Goal: Task Accomplishment & Management: Complete application form

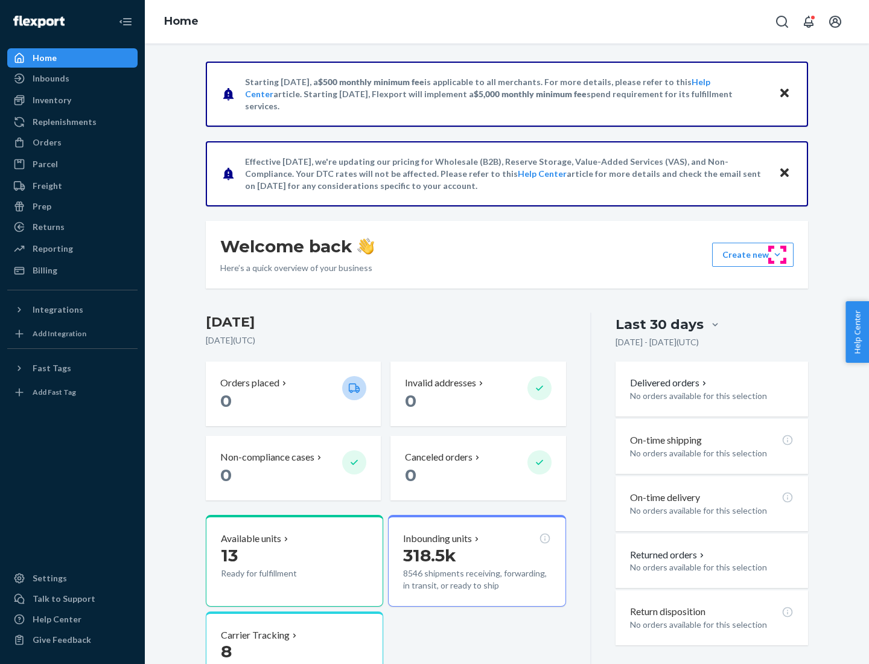
click at [777, 255] on button "Create new Create new inbound Create new order Create new product" at bounding box center [752, 255] width 81 height 24
click at [72, 78] on div "Inbounds" at bounding box center [72, 78] width 128 height 17
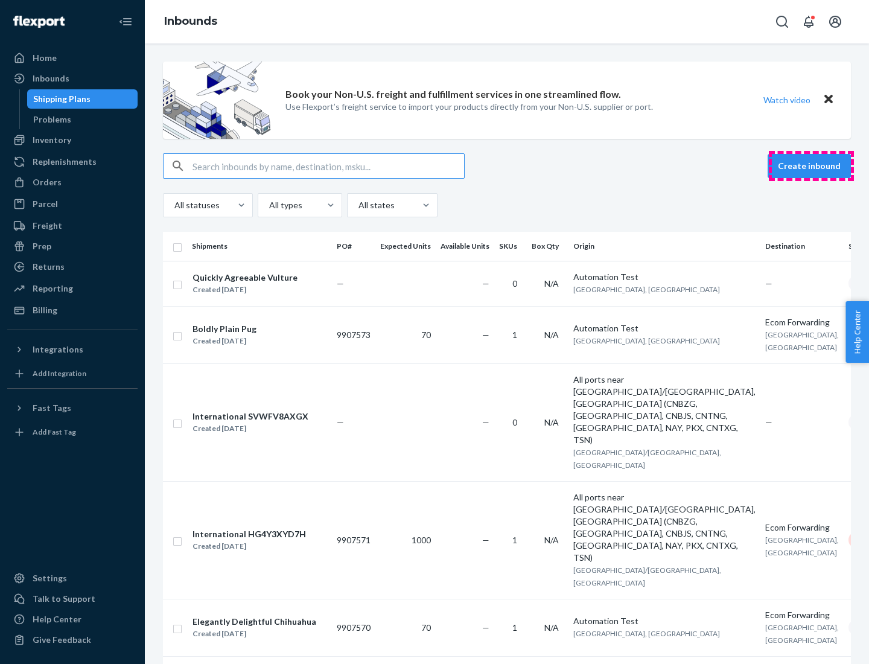
click at [811, 166] on button "Create inbound" at bounding box center [809, 166] width 83 height 24
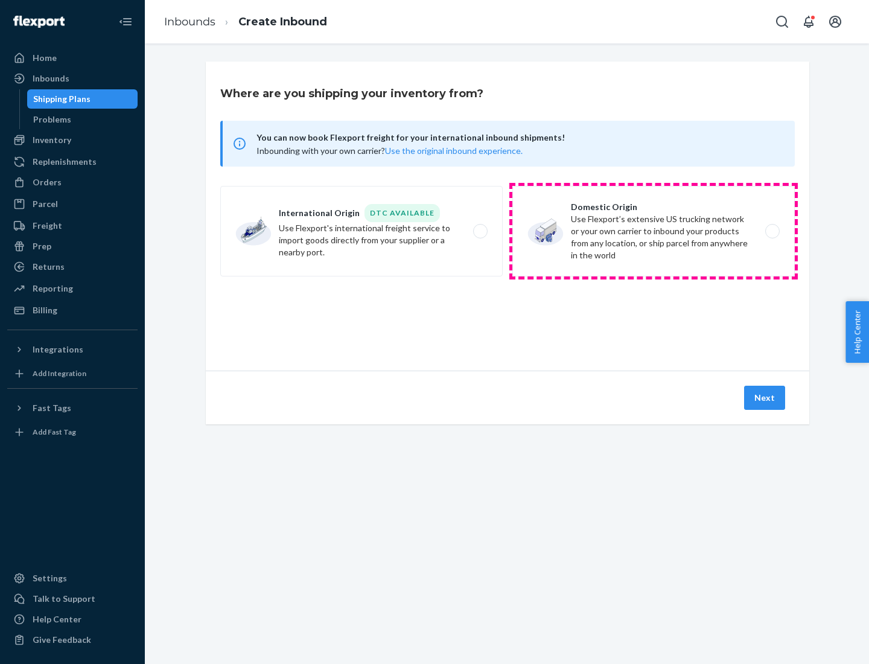
click at [654, 231] on label "Domestic Origin Use Flexport’s extensive US trucking network or your own carrie…" at bounding box center [653, 231] width 282 height 91
click at [772, 231] on input "Domestic Origin Use Flexport’s extensive US trucking network or your own carrie…" at bounding box center [776, 231] width 8 height 8
radio input "true"
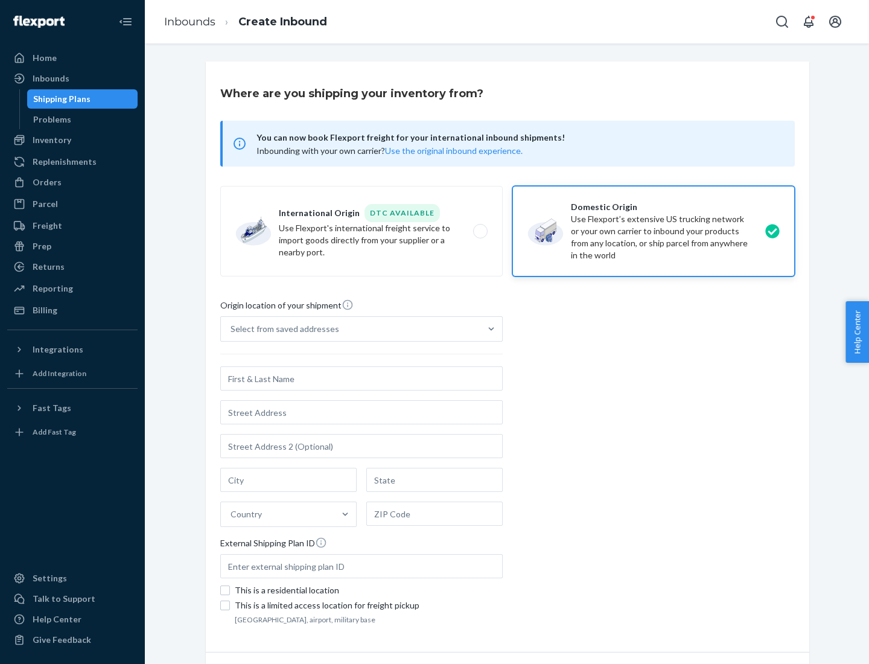
click at [282, 329] on div "Select from saved addresses" at bounding box center [285, 329] width 109 height 12
click at [232, 329] on input "Select from saved addresses" at bounding box center [231, 329] width 1 height 12
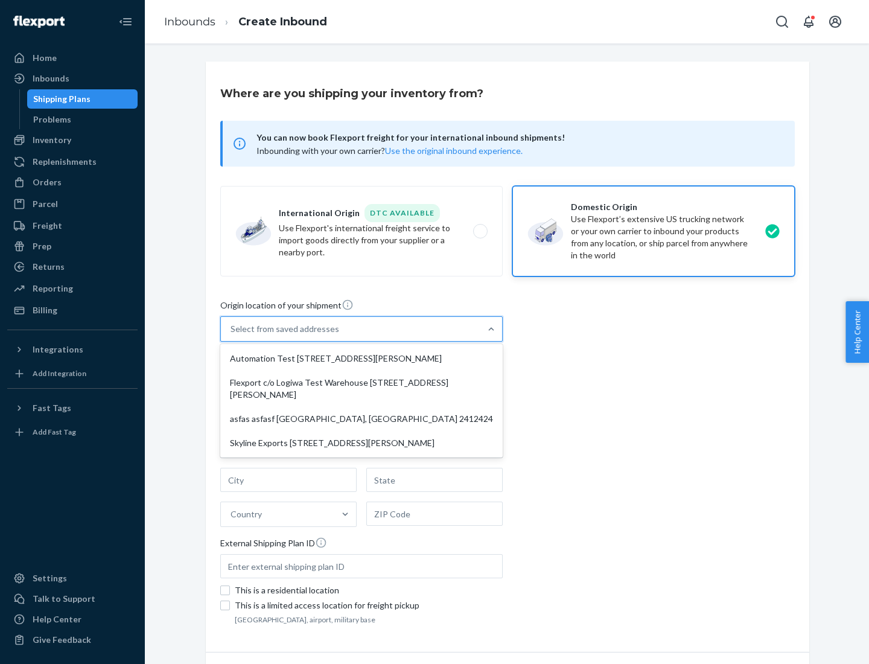
scroll to position [5, 0]
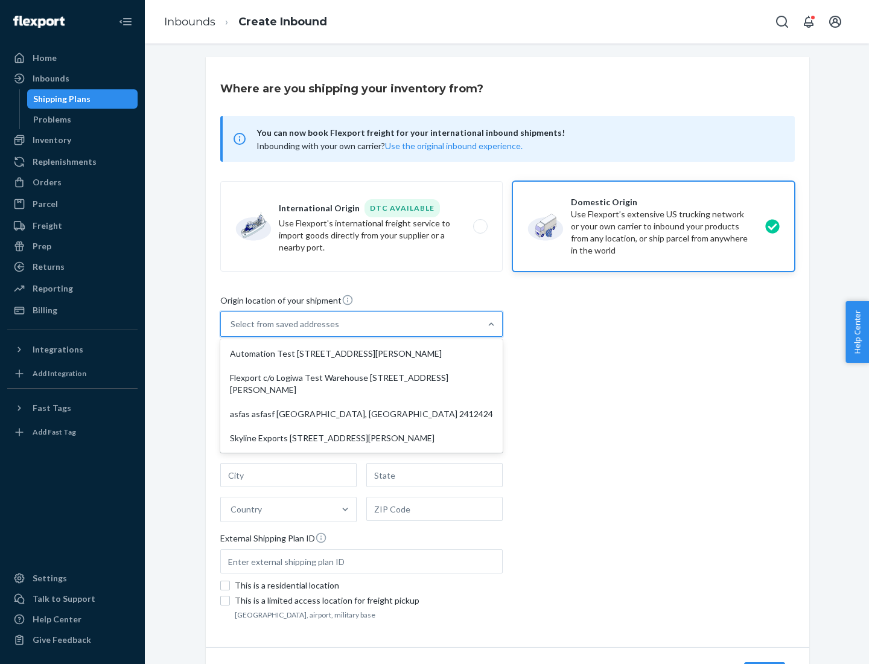
click at [361, 354] on div "Automation Test [STREET_ADDRESS][PERSON_NAME]" at bounding box center [362, 354] width 278 height 24
click at [232, 330] on input "option Automation Test [STREET_ADDRESS][PERSON_NAME] focused, 1 of 4. 4 results…" at bounding box center [231, 324] width 1 height 12
type input "Automation Test"
type input "9th Floor"
type input "[GEOGRAPHIC_DATA]"
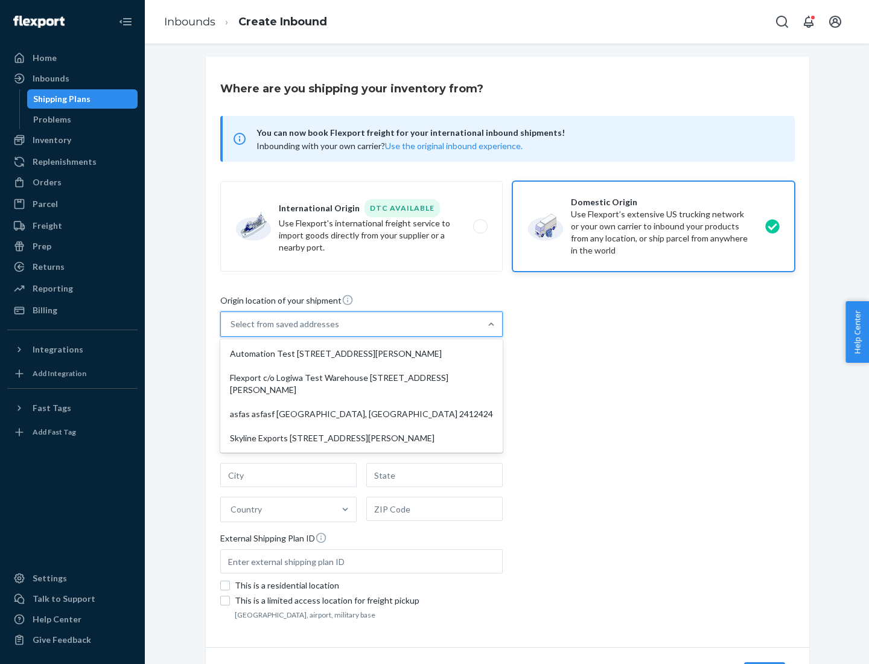
type input "CA"
type input "94104"
type input "[STREET_ADDRESS][PERSON_NAME]"
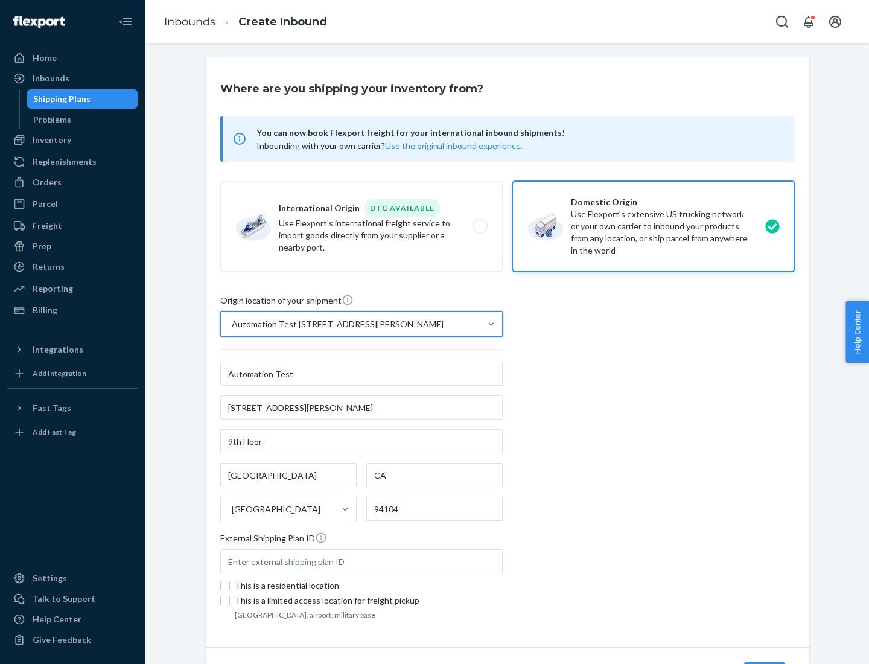
scroll to position [71, 0]
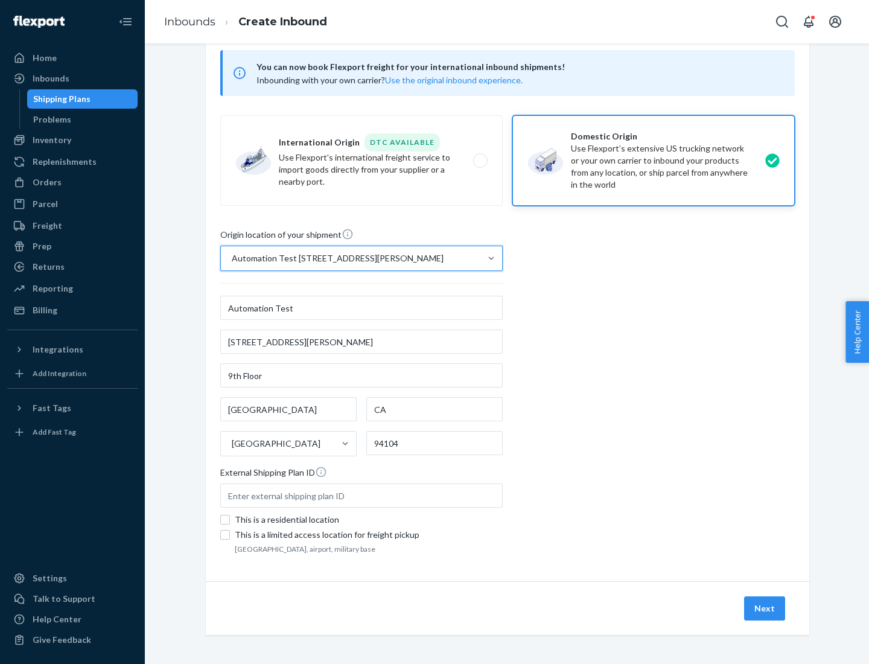
click at [765, 608] on button "Next" at bounding box center [764, 608] width 41 height 24
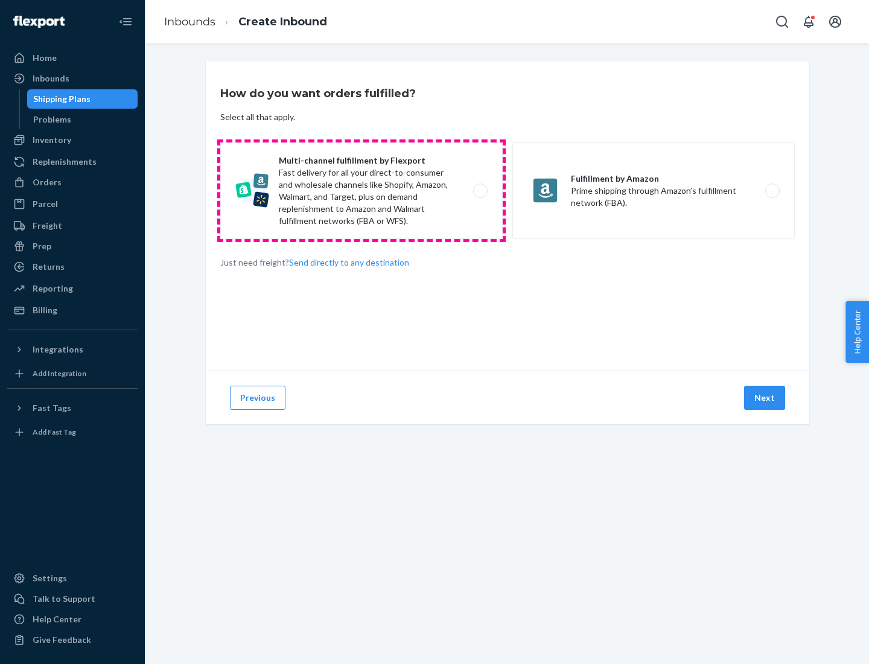
click at [361, 191] on label "Multi-channel fulfillment by Flexport Fast delivery for all your direct-to-cons…" at bounding box center [361, 190] width 282 height 97
click at [480, 191] on input "Multi-channel fulfillment by Flexport Fast delivery for all your direct-to-cons…" at bounding box center [484, 191] width 8 height 8
radio input "true"
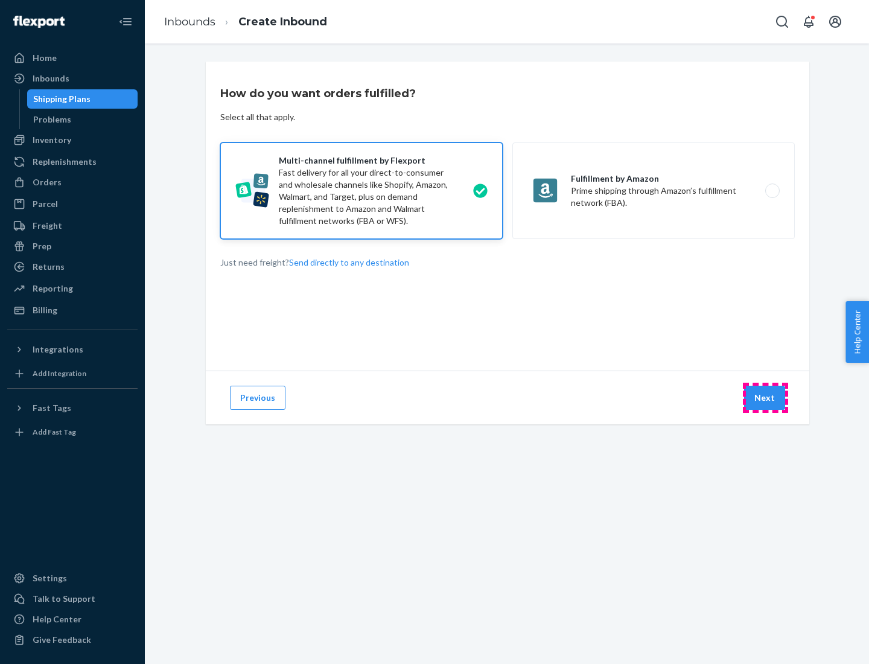
click at [765, 398] on button "Next" at bounding box center [764, 398] width 41 height 24
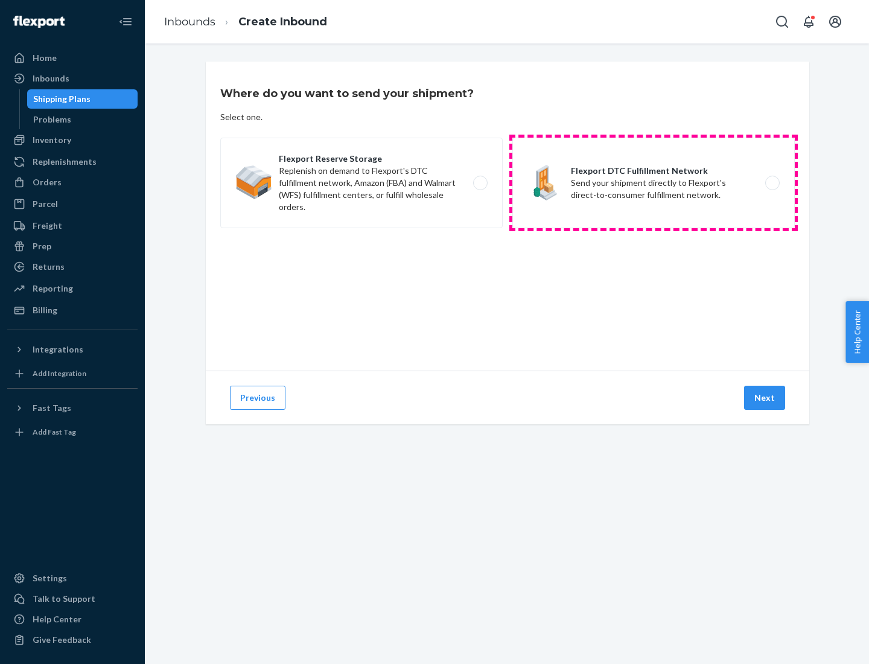
click at [654, 183] on label "Flexport DTC Fulfillment Network Send your shipment directly to Flexport's dire…" at bounding box center [653, 183] width 282 height 91
click at [772, 183] on input "Flexport DTC Fulfillment Network Send your shipment directly to Flexport's dire…" at bounding box center [776, 183] width 8 height 8
radio input "true"
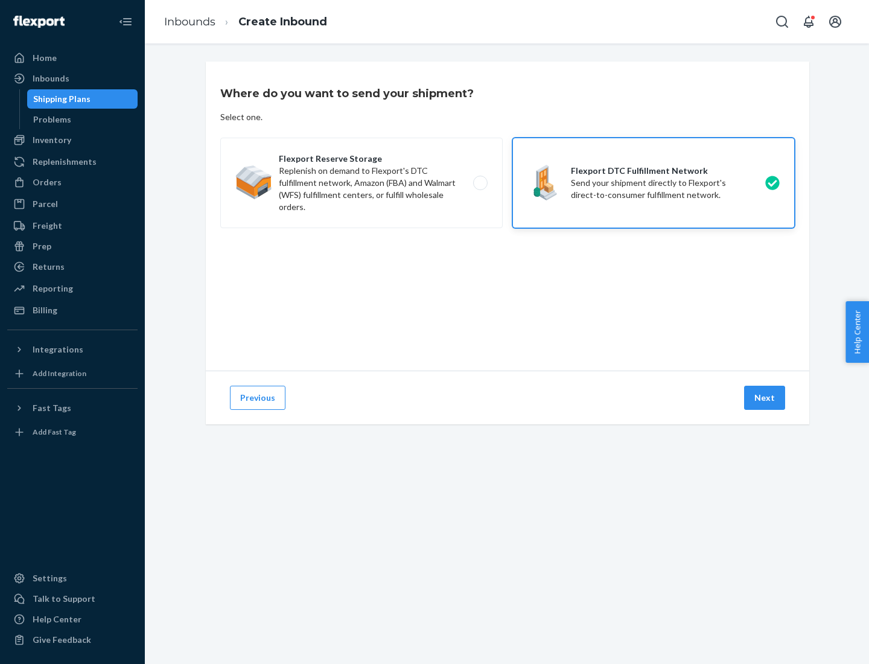
click at [765, 398] on button "Next" at bounding box center [764, 398] width 41 height 24
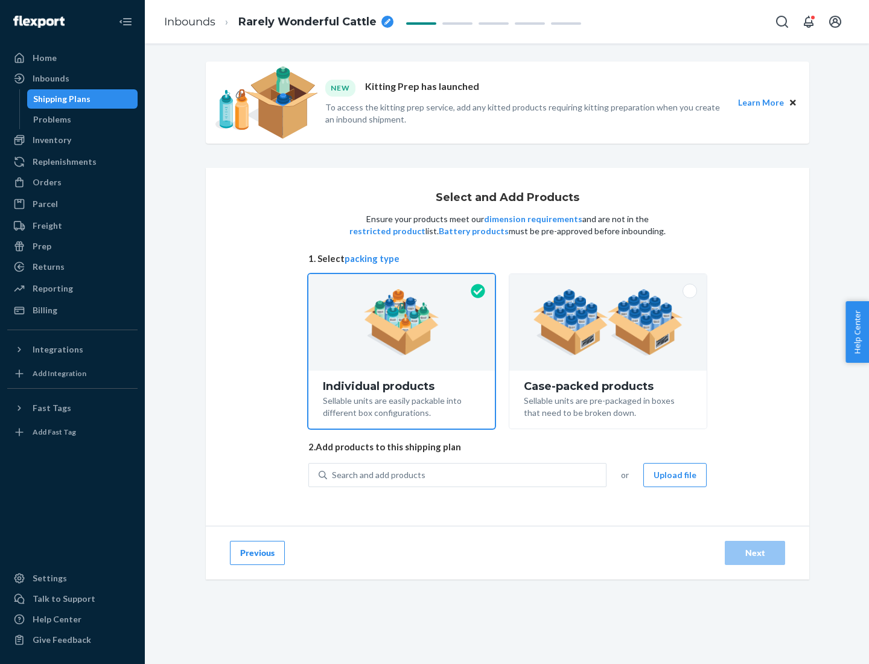
click at [608, 322] on img at bounding box center [608, 322] width 150 height 66
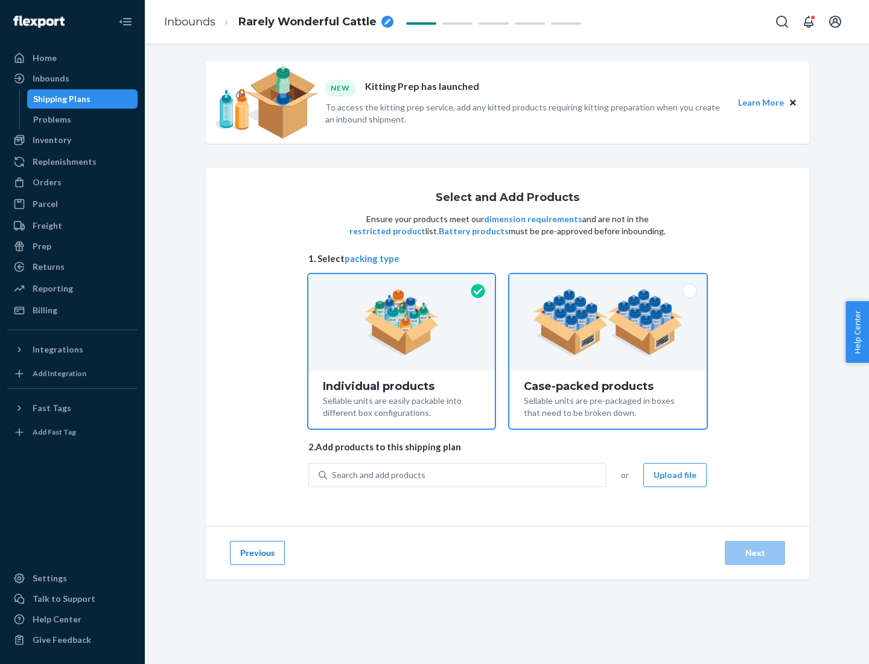
click at [608, 282] on input "Case-packed products Sellable units are pre-packaged in boxes that need to be b…" at bounding box center [608, 278] width 8 height 8
radio input "true"
radio input "false"
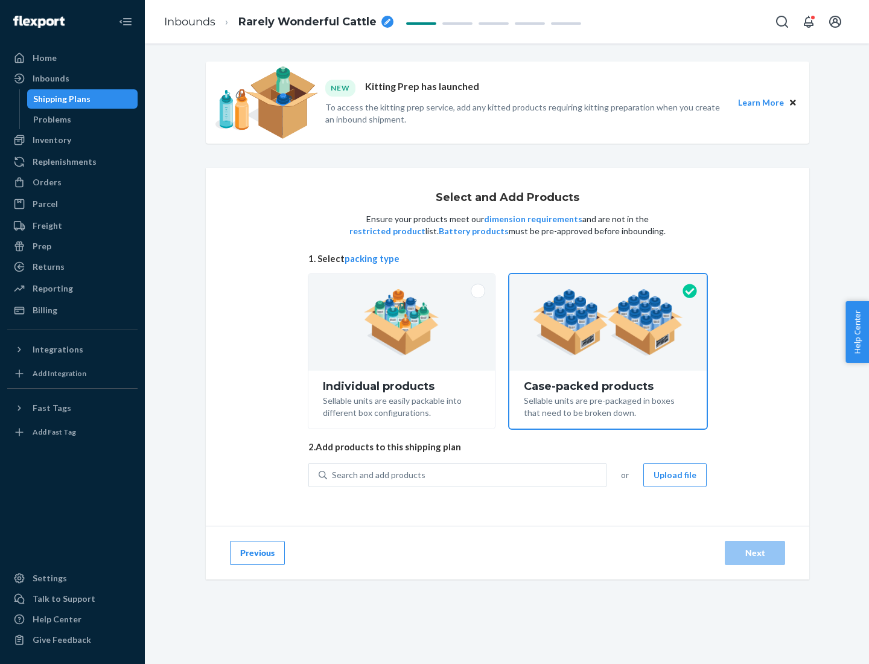
click at [467, 474] on div "Search and add products" at bounding box center [466, 475] width 279 height 22
click at [333, 474] on input "Search and add products" at bounding box center [332, 475] width 1 height 12
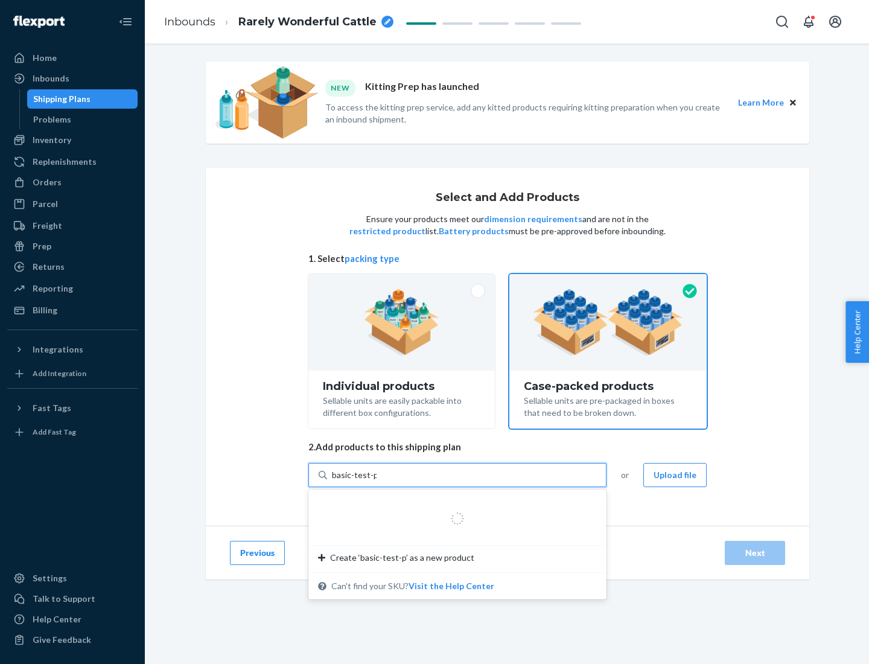
type input "basic-test-product-1"
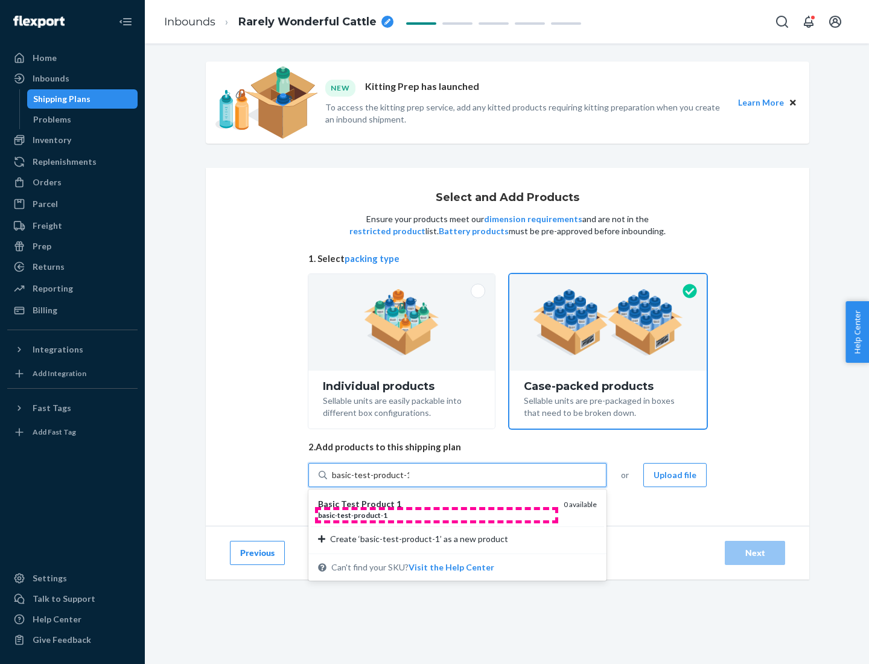
click at [436, 515] on div "basic - test - product - 1" at bounding box center [436, 515] width 236 height 10
click at [409, 481] on input "basic-test-product-1" at bounding box center [370, 475] width 77 height 12
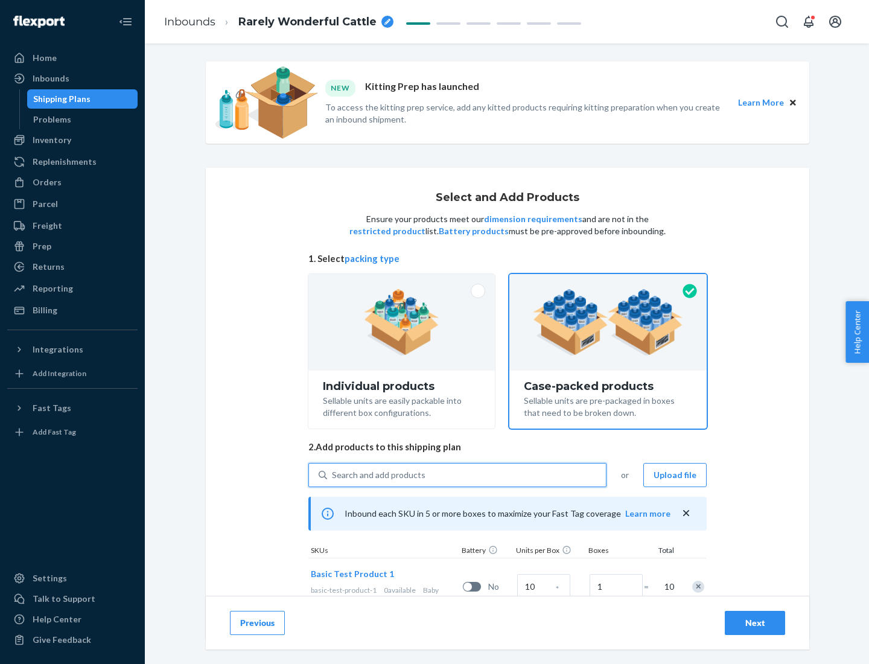
scroll to position [43, 0]
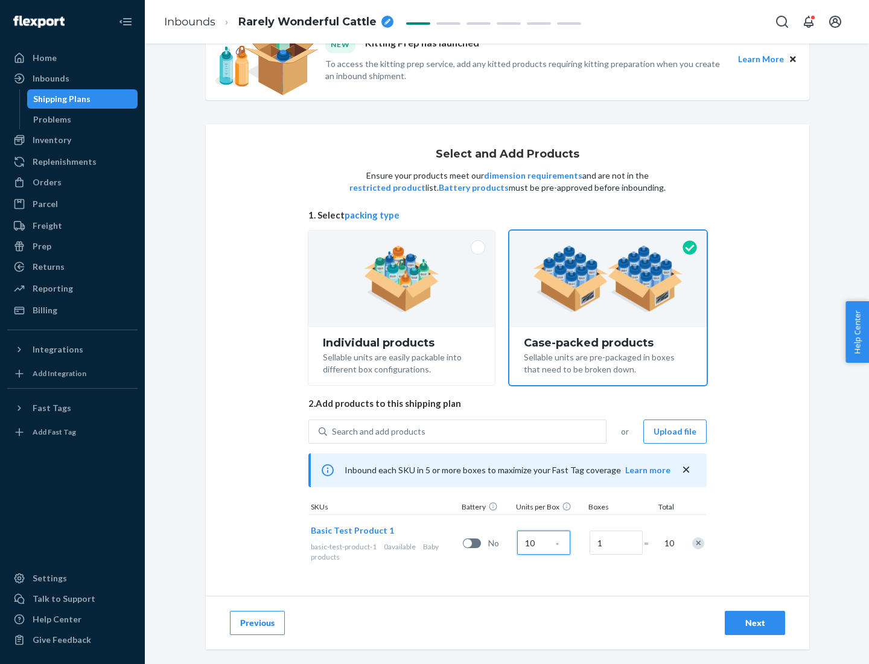
type input "10"
type input "7"
click at [755, 623] on div "Next" at bounding box center [755, 623] width 40 height 12
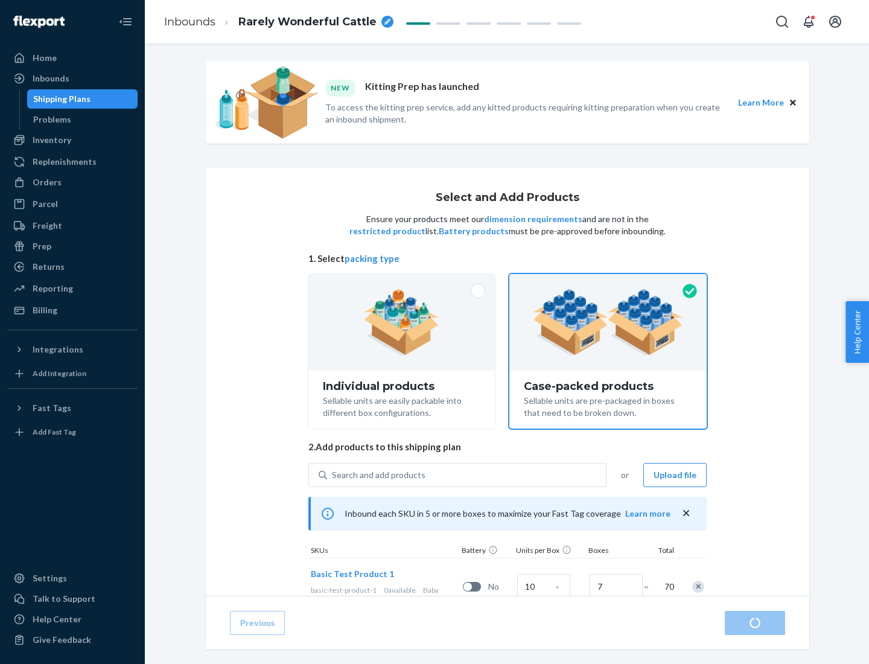
radio input "true"
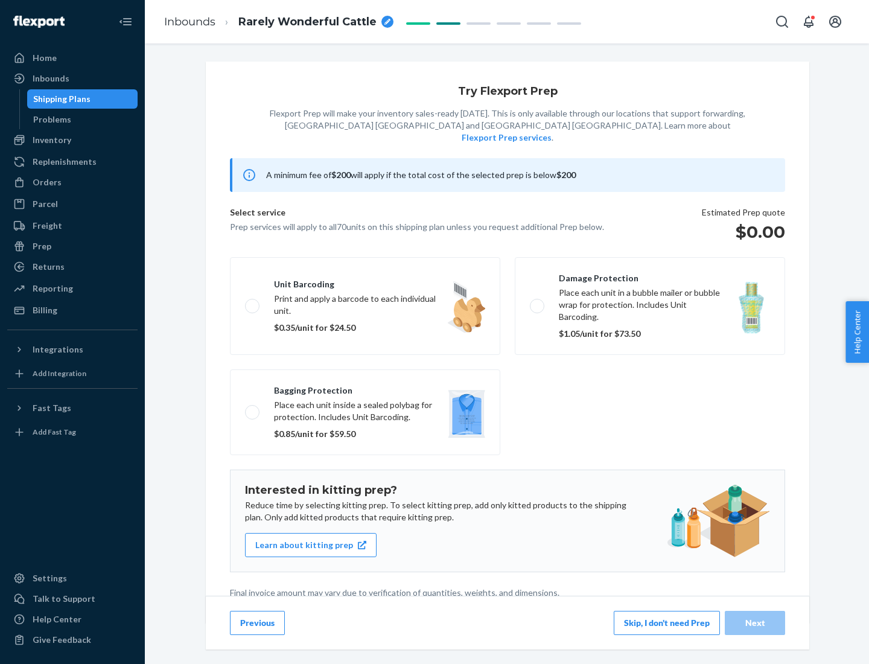
scroll to position [3, 0]
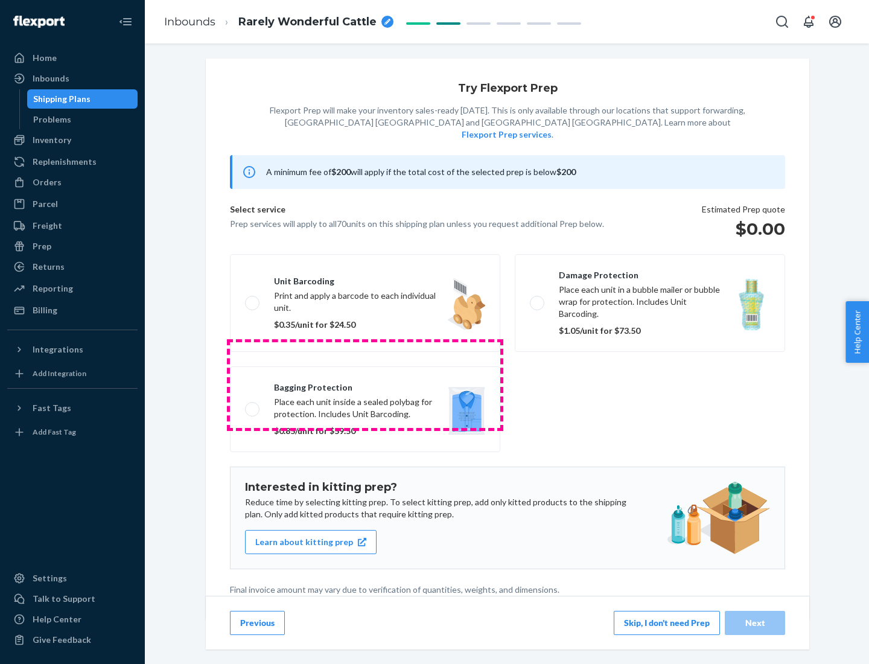
click at [365, 384] on label "Bagging protection Place each unit inside a sealed polybag for protection. Incl…" at bounding box center [365, 409] width 270 height 86
click at [253, 405] on input "Bagging protection Place each unit inside a sealed polybag for protection. Incl…" at bounding box center [249, 409] width 8 height 8
checkbox input "true"
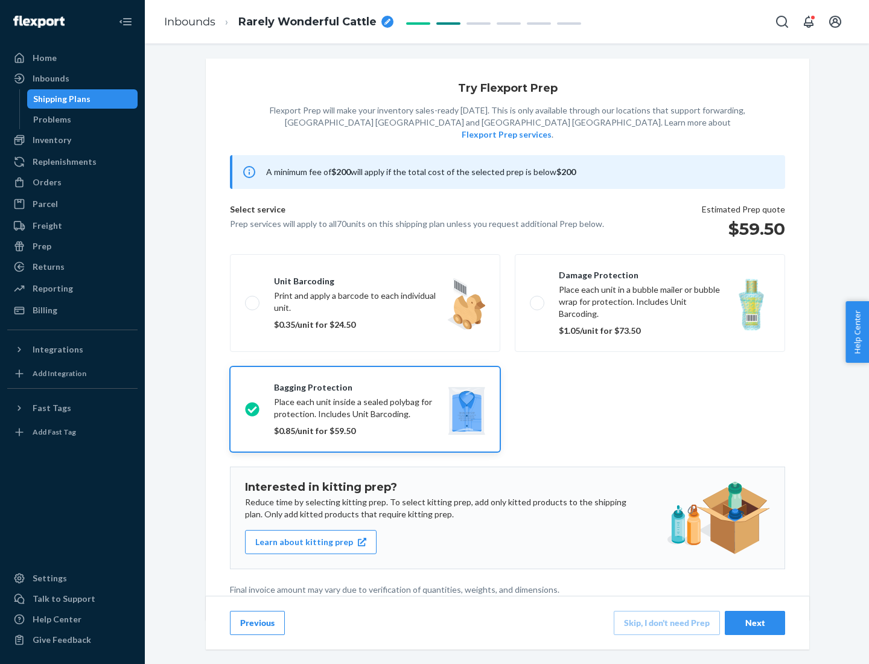
click at [755, 622] on div "Next" at bounding box center [755, 623] width 40 height 12
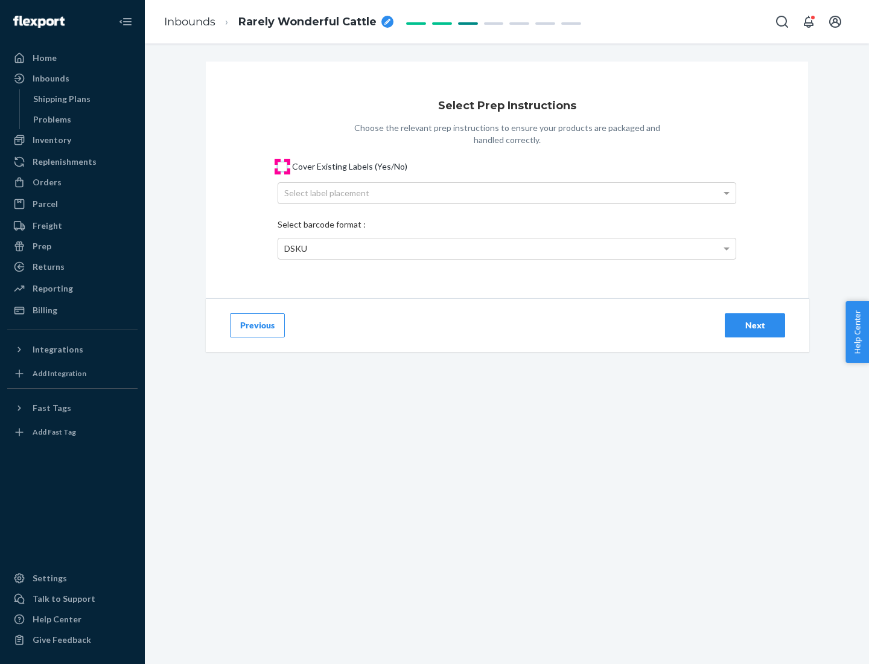
click at [282, 166] on input "Cover Existing Labels (Yes/No)" at bounding box center [283, 167] width 10 height 10
checkbox input "true"
click at [507, 192] on div "Select label placement" at bounding box center [506, 193] width 457 height 21
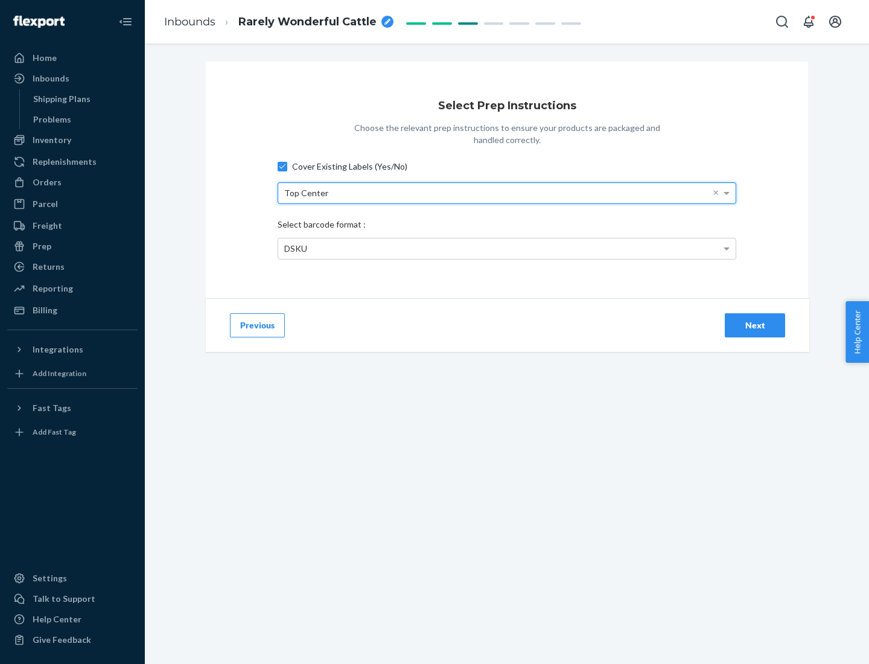
click at [507, 248] on div "DSKU" at bounding box center [506, 248] width 457 height 21
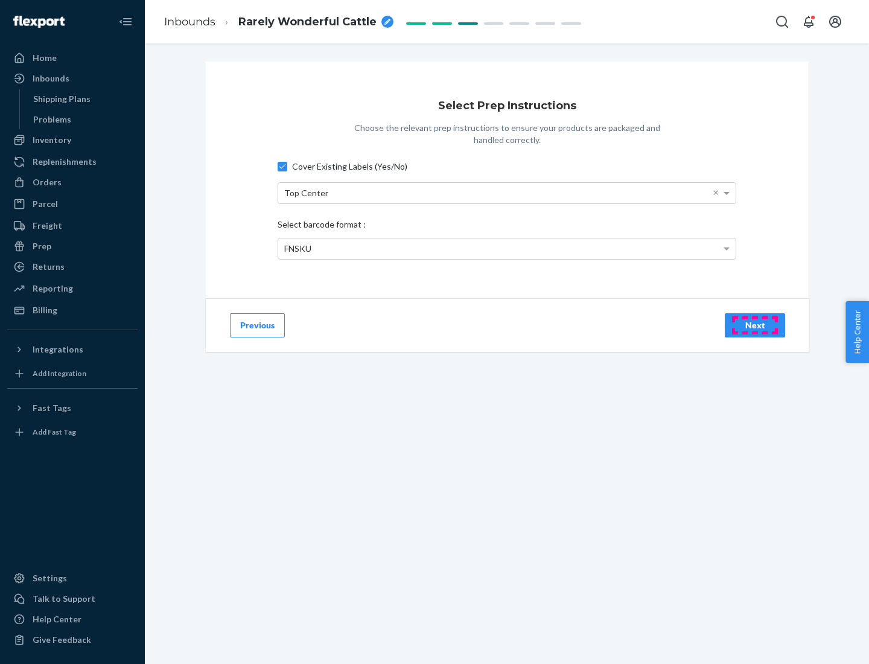
click at [755, 325] on div "Next" at bounding box center [755, 325] width 40 height 12
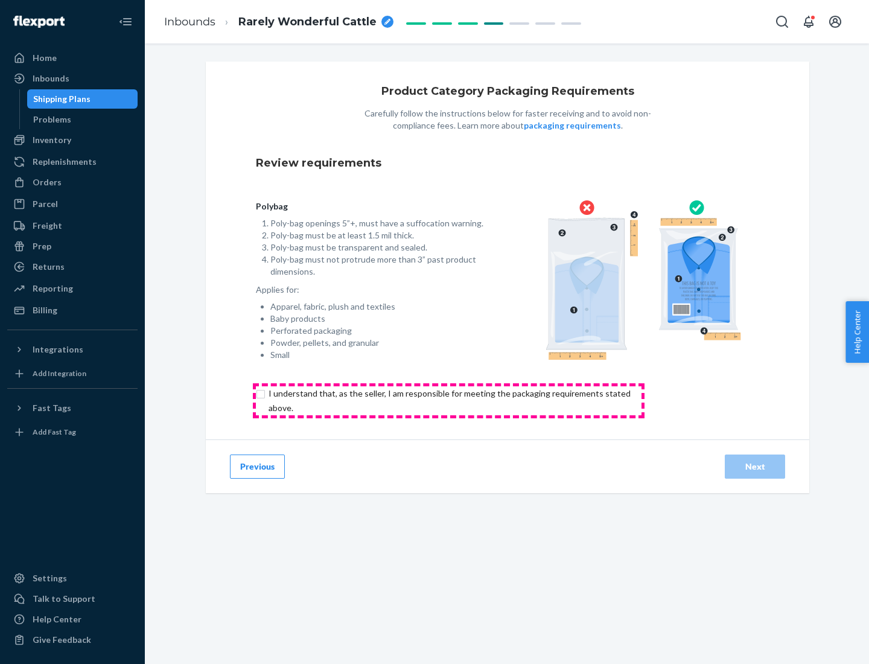
click at [448, 400] on input "checkbox" at bounding box center [456, 400] width 401 height 29
checkbox input "true"
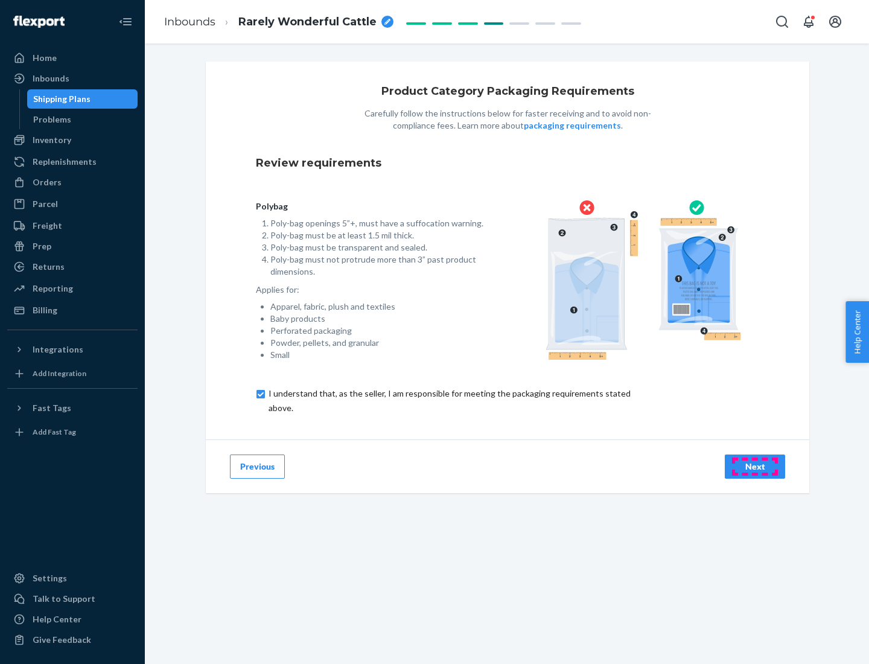
click at [755, 466] on div "Next" at bounding box center [755, 466] width 40 height 12
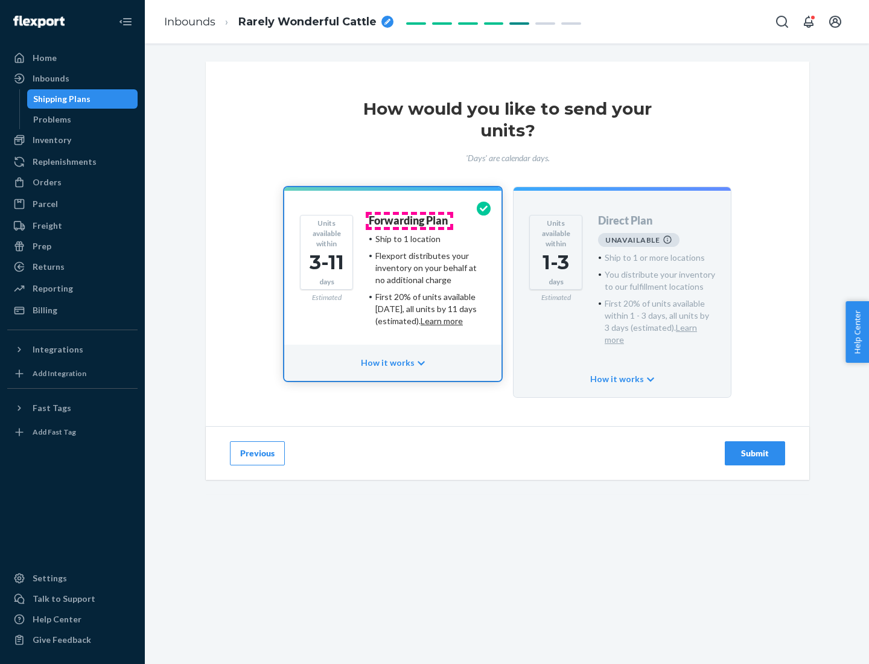
click at [409, 220] on h4 "Forwarding Plan" at bounding box center [408, 221] width 79 height 12
click at [755, 447] on div "Submit" at bounding box center [755, 453] width 40 height 12
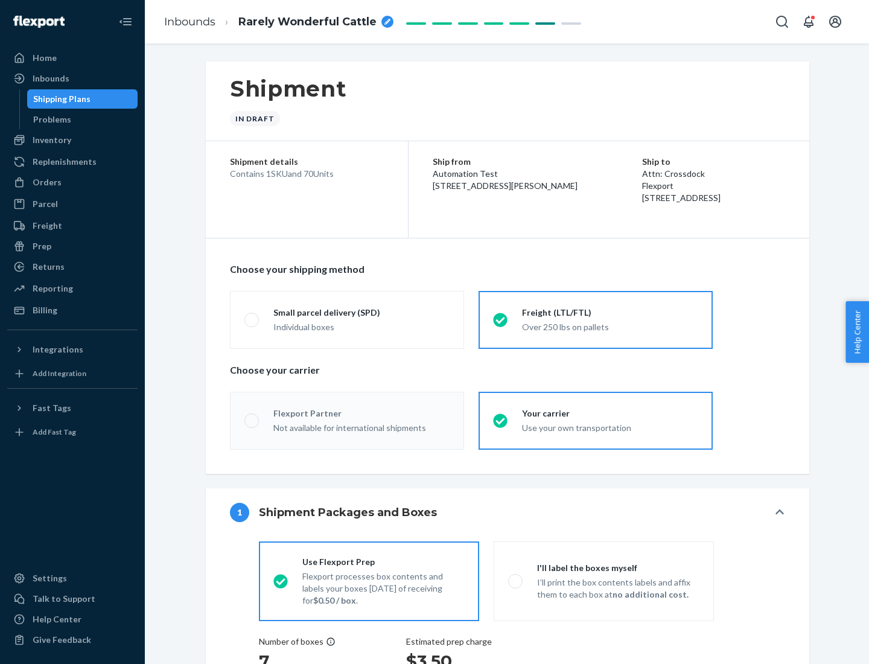
radio input "true"
radio input "false"
radio input "true"
radio input "false"
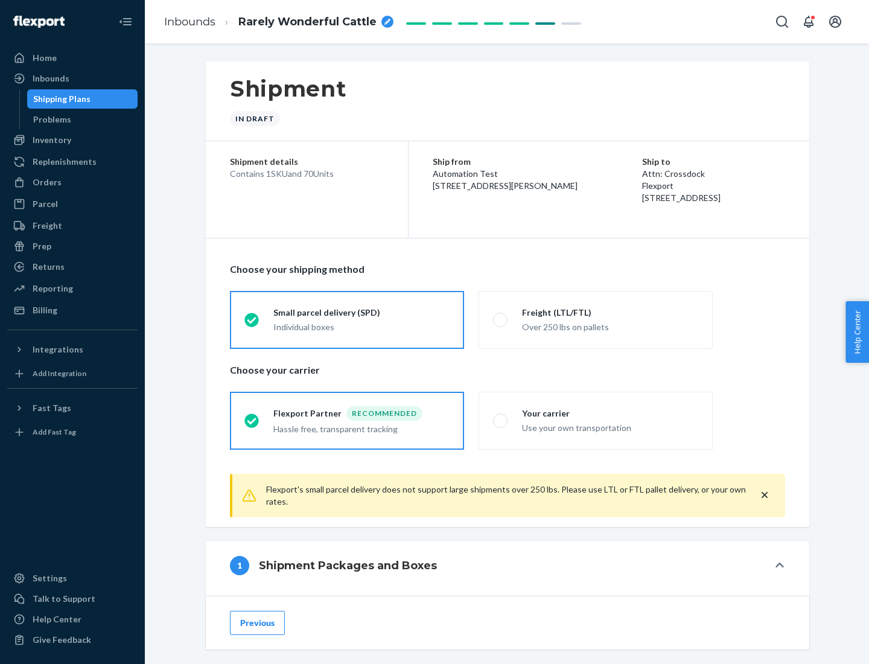
click at [596, 319] on div "Over 250 lbs on pallets" at bounding box center [610, 326] width 176 height 14
click at [501, 319] on input "Freight (LTL/FTL) Over 250 lbs on pallets" at bounding box center [497, 320] width 8 height 8
radio input "true"
radio input "false"
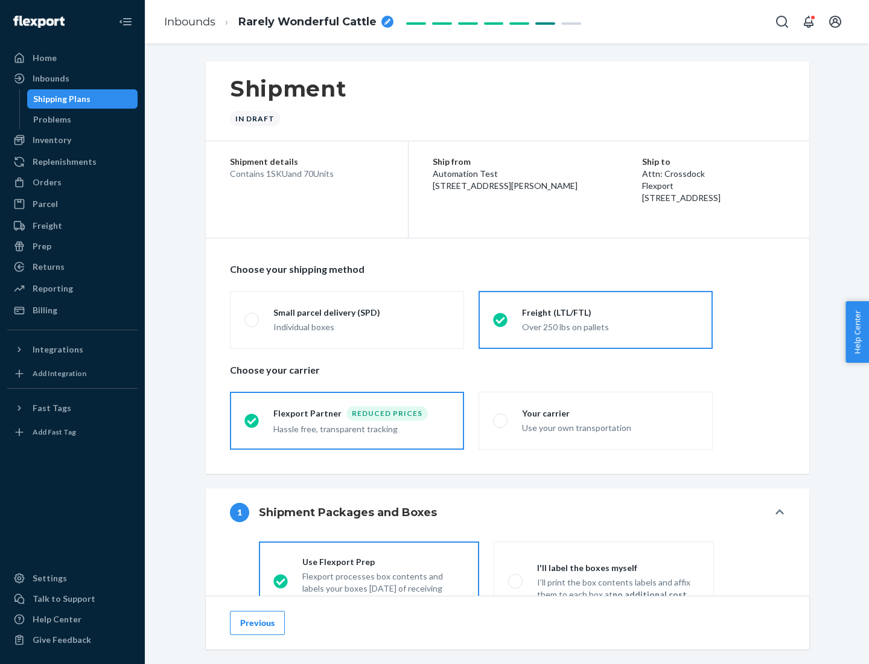
scroll to position [67, 0]
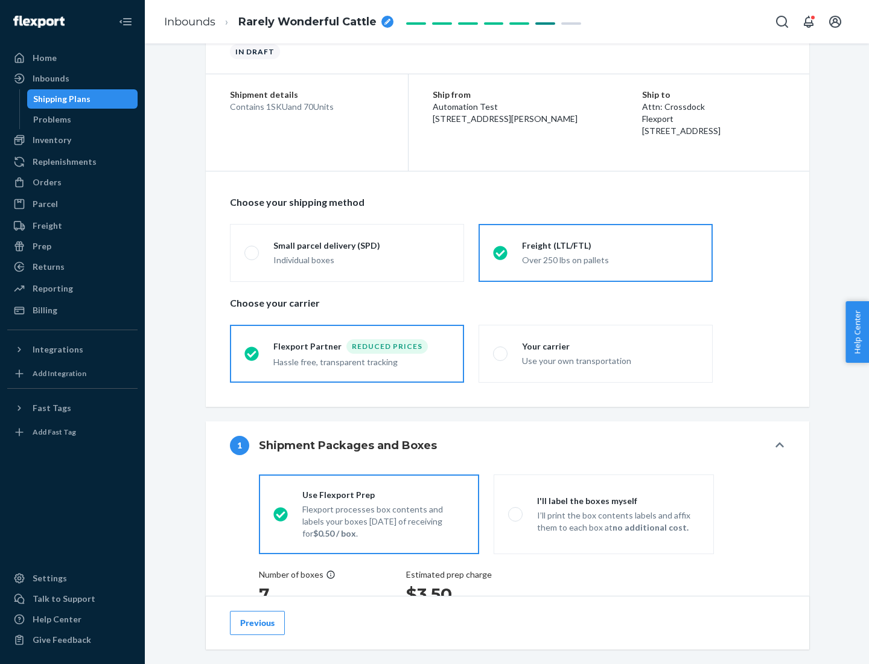
click at [596, 353] on div "Use your own transportation" at bounding box center [610, 359] width 176 height 14
click at [501, 353] on input "Your carrier Use your own transportation" at bounding box center [497, 353] width 8 height 8
radio input "true"
radio input "false"
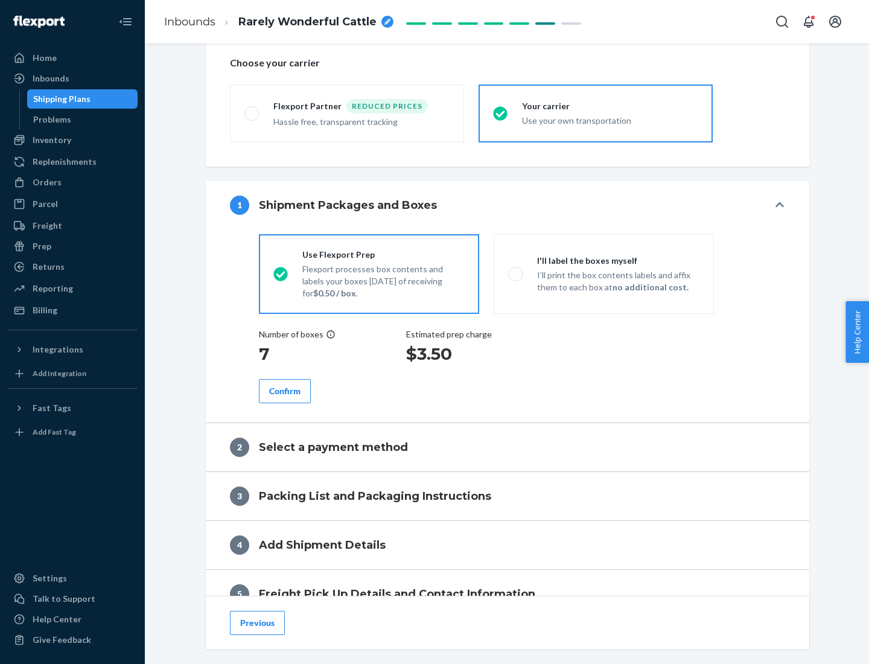
scroll to position [227, 0]
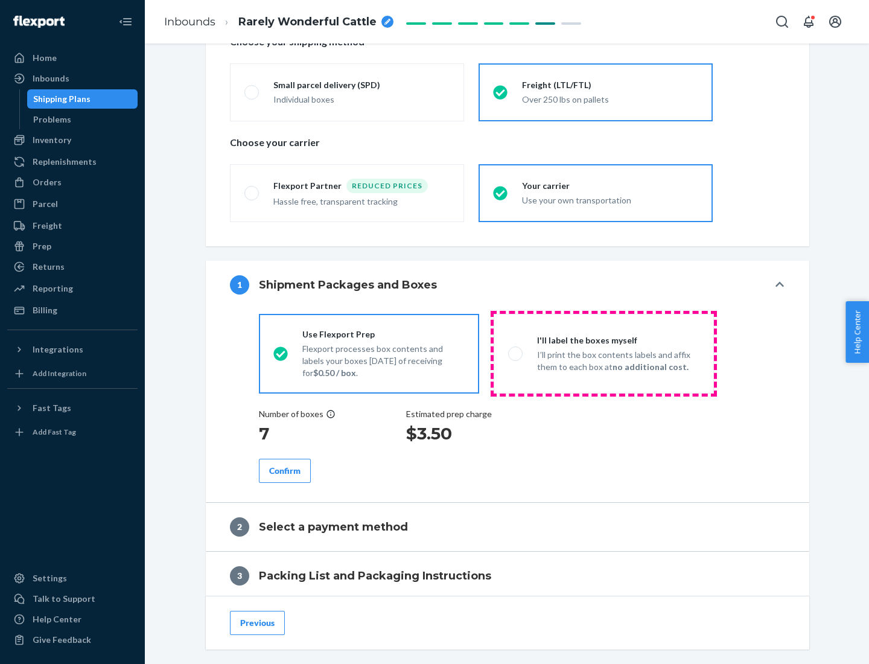
click at [603, 353] on p "I’ll print the box contents labels and affix them to each box at no additional …" at bounding box center [618, 361] width 162 height 24
click at [516, 353] on input "I'll label the boxes myself I’ll print the box contents labels and affix them t…" at bounding box center [512, 353] width 8 height 8
radio input "true"
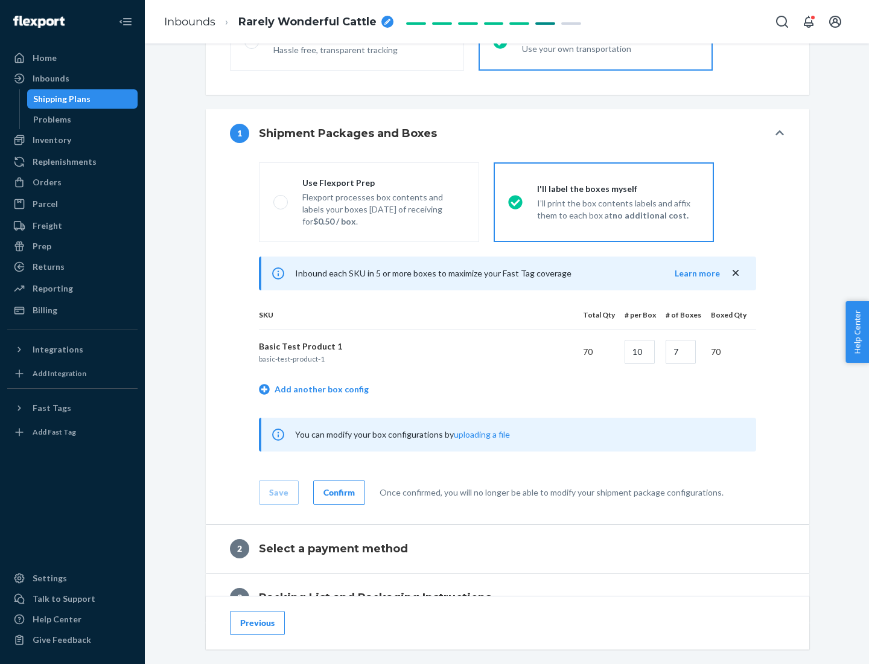
scroll to position [208, 0]
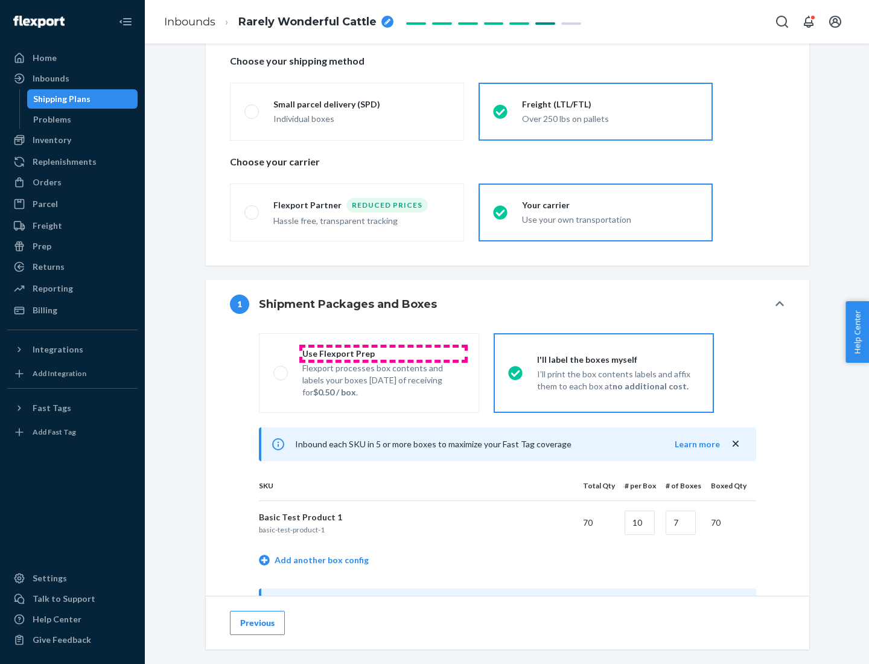
click at [383, 353] on div "Use Flexport Prep" at bounding box center [383, 354] width 162 height 12
click at [281, 369] on input "Use Flexport Prep Flexport processes box contents and labels your boxes [DATE] …" at bounding box center [277, 373] width 8 height 8
radio input "true"
radio input "false"
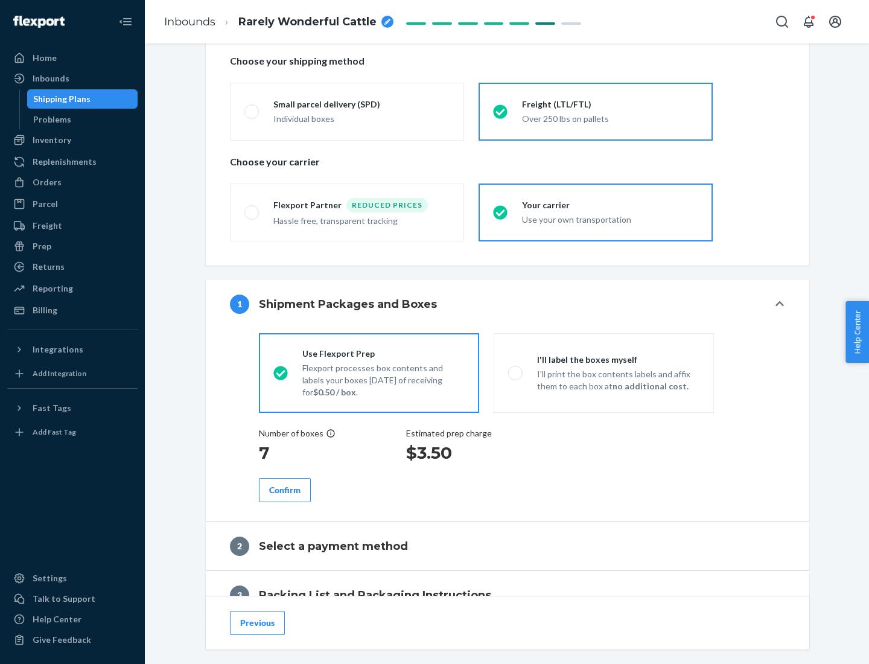
scroll to position [345, 0]
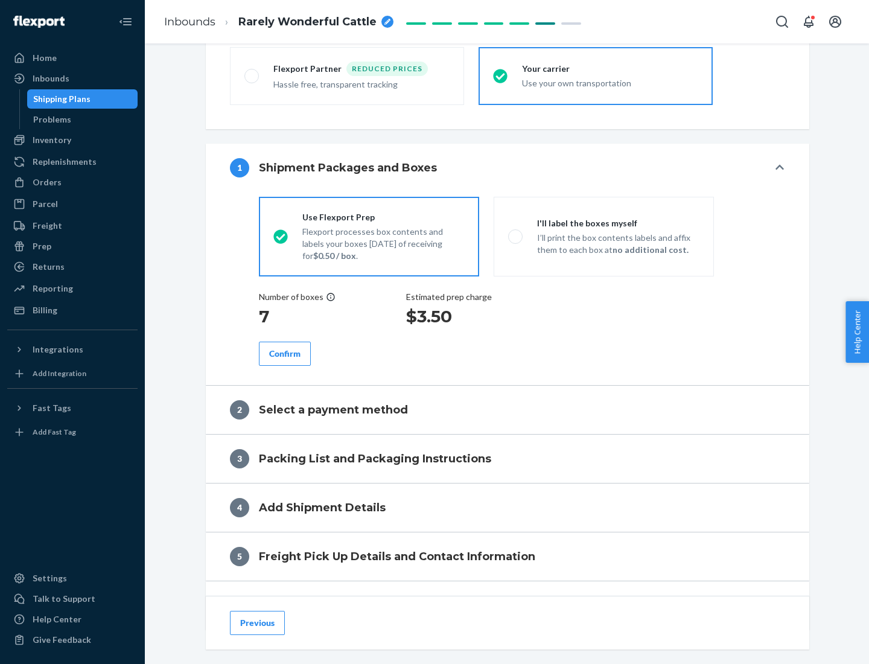
click at [285, 353] on div "Confirm" at bounding box center [284, 354] width 31 height 12
radio input "false"
